Goal: Task Accomplishment & Management: Use online tool/utility

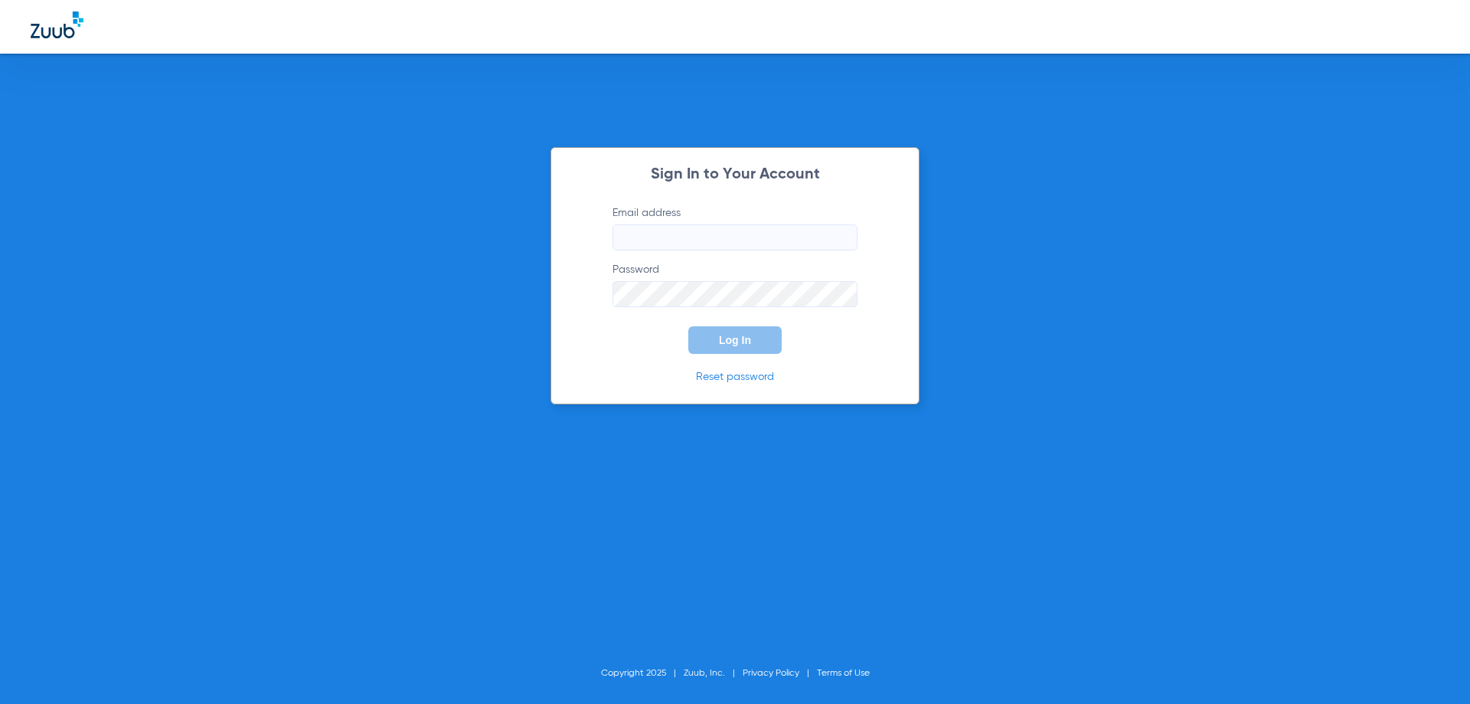
type input "[EMAIL_ADDRESS][DOMAIN_NAME]"
click at [740, 339] on span "Log In" at bounding box center [735, 340] width 32 height 12
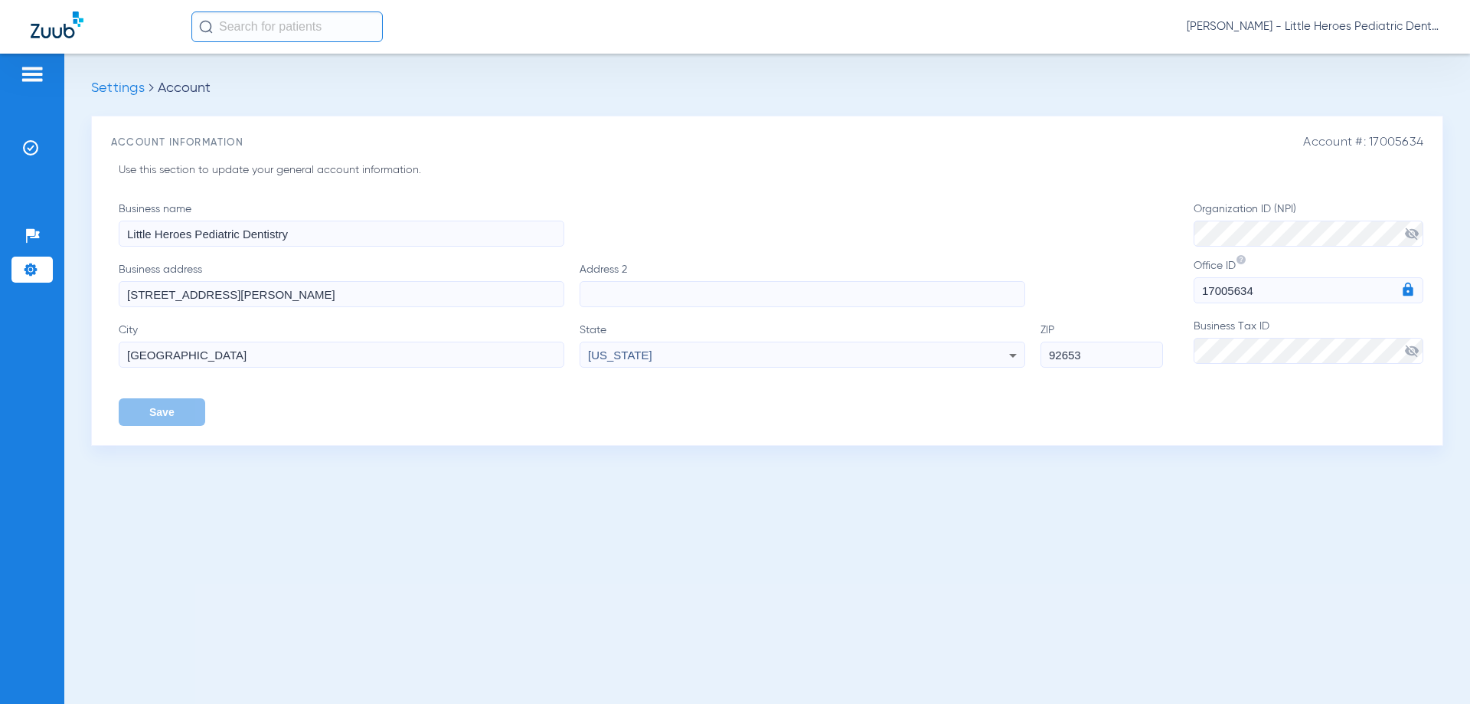
click at [29, 72] on img at bounding box center [32, 74] width 24 height 18
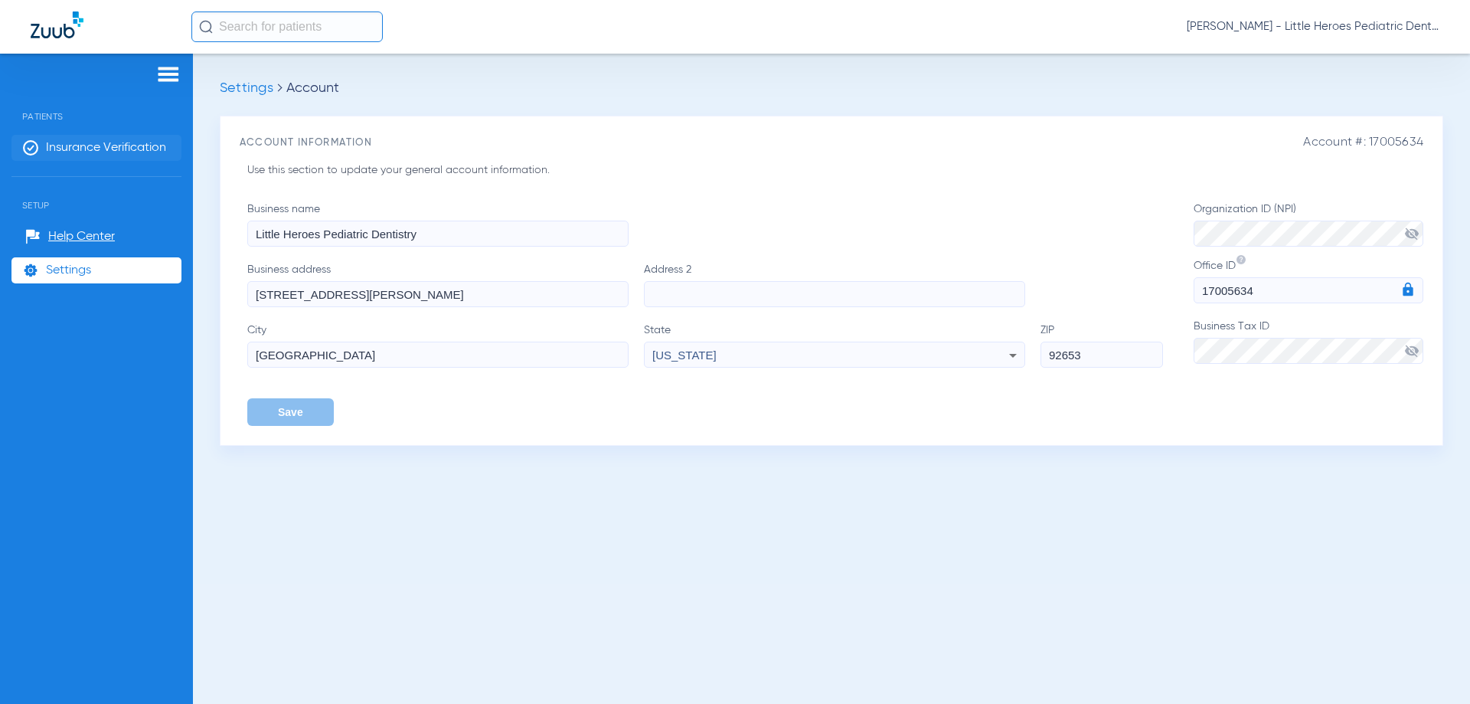
click at [96, 148] on span "Insurance Verification" at bounding box center [106, 147] width 120 height 15
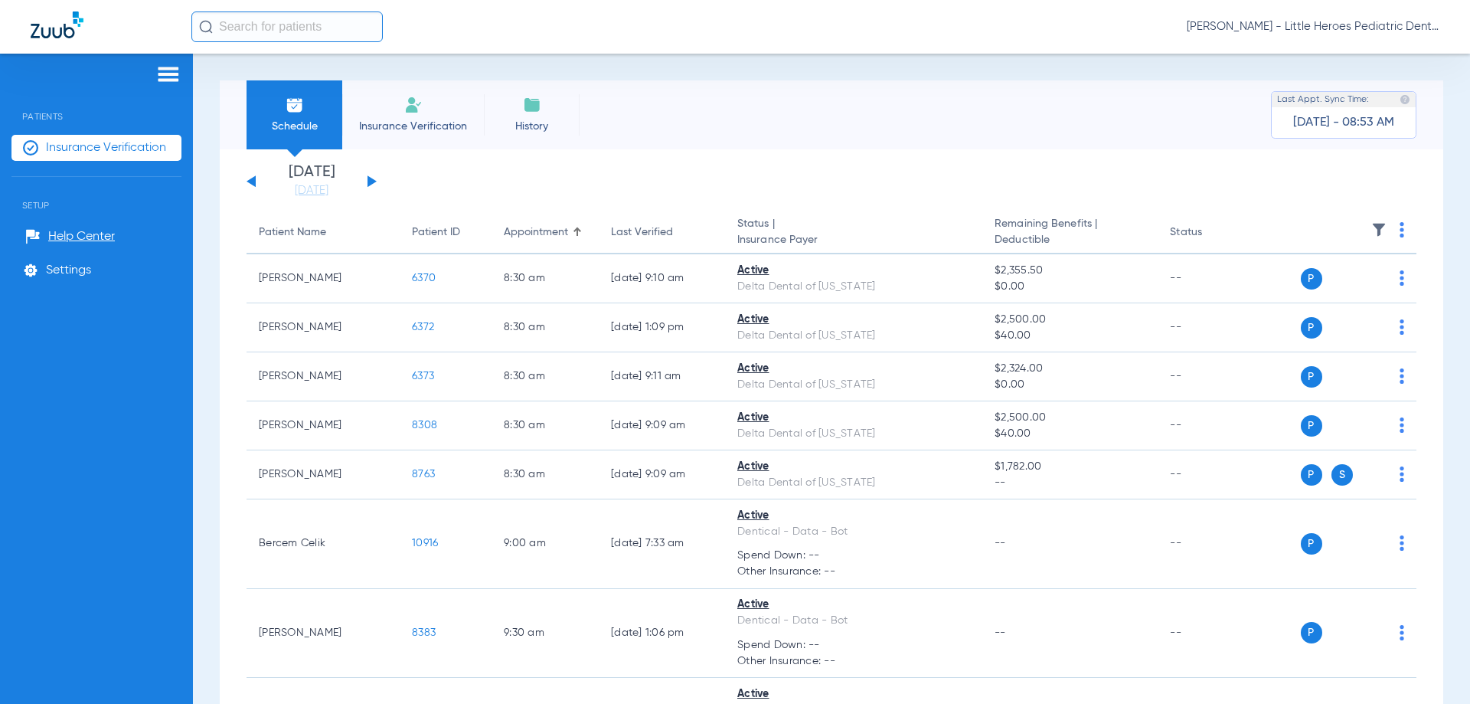
click at [370, 181] on button at bounding box center [371, 180] width 9 height 11
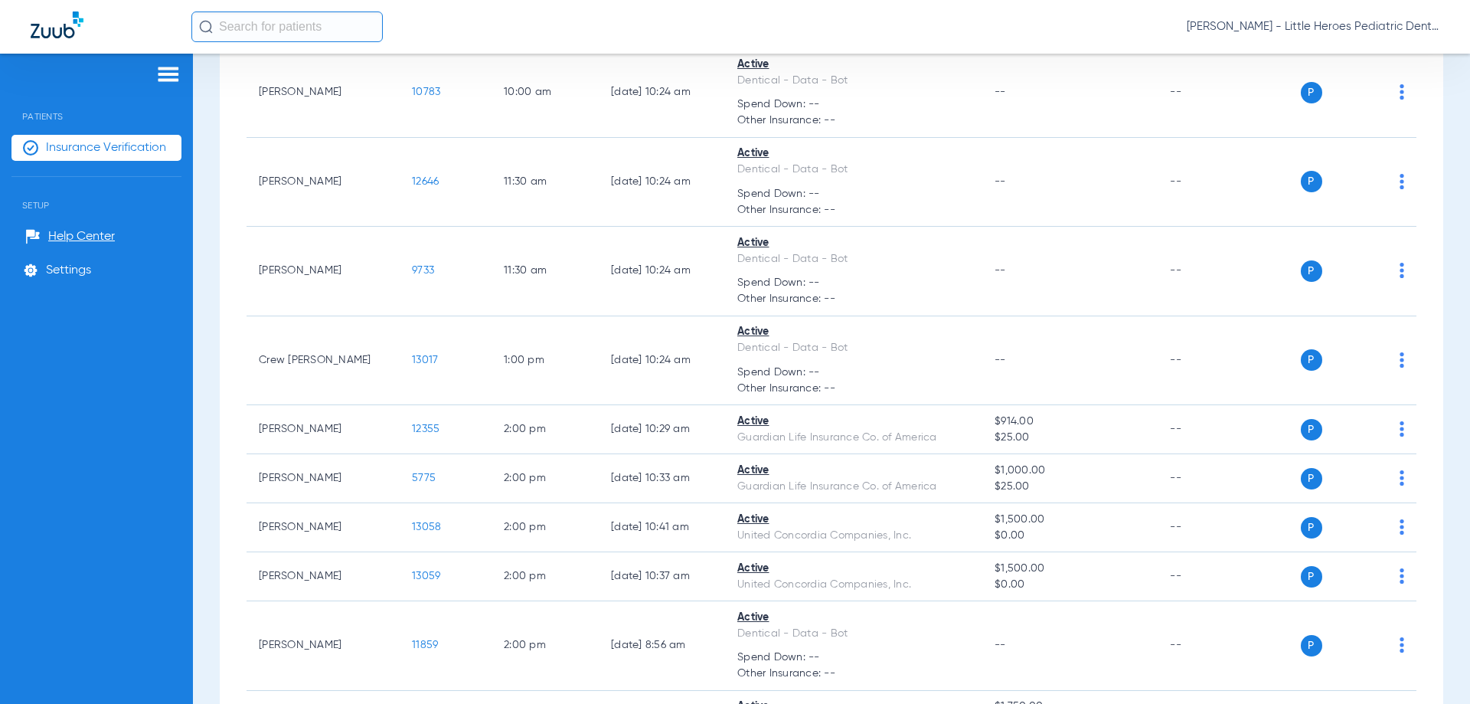
scroll to position [88, 0]
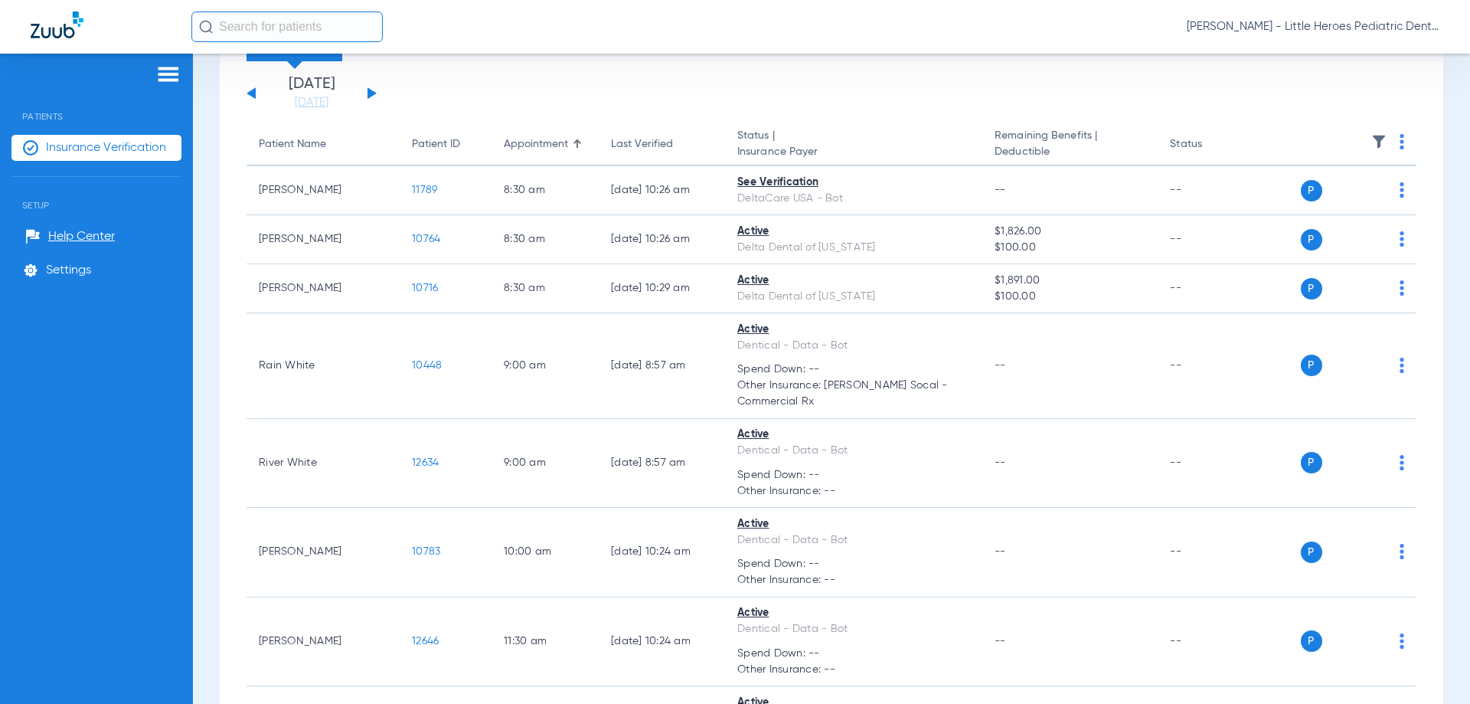
click at [371, 93] on button at bounding box center [371, 92] width 9 height 11
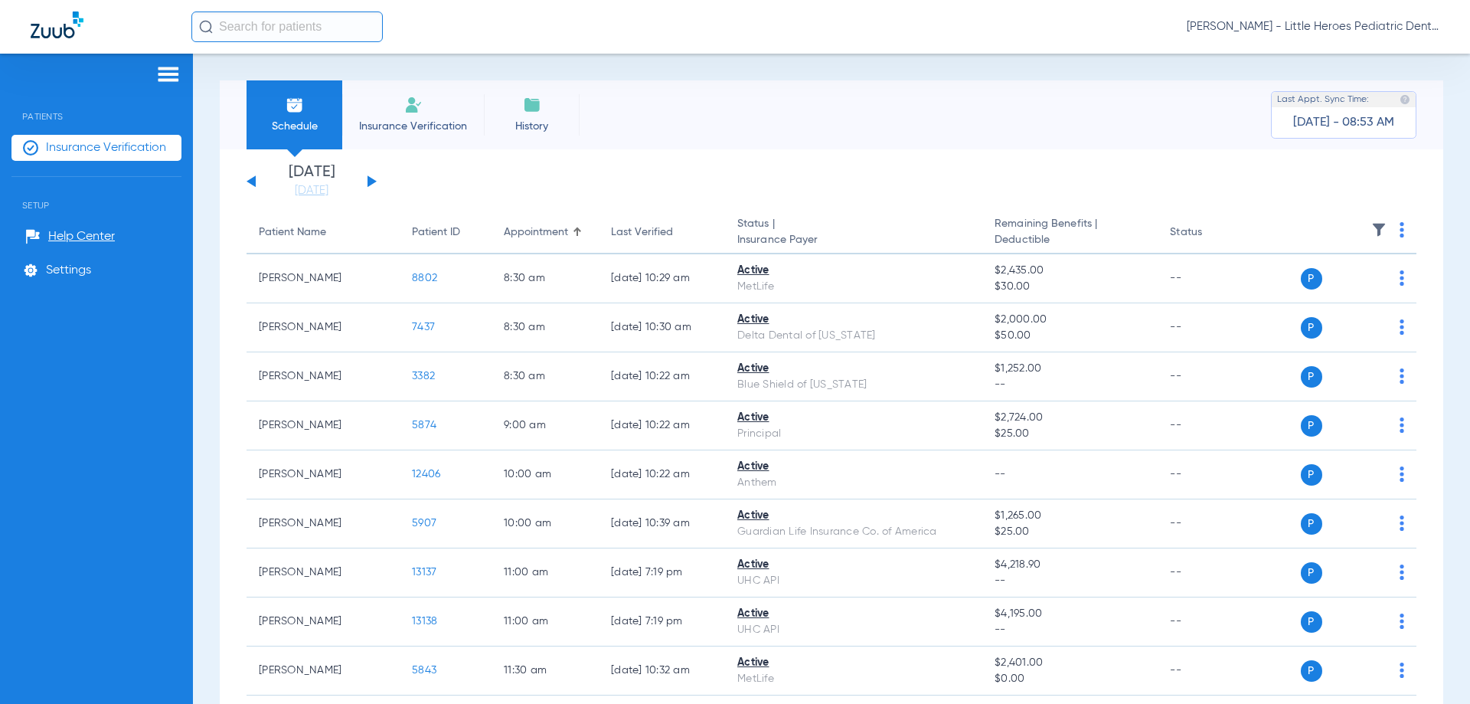
scroll to position [689, 0]
